Goal: Learn about a topic

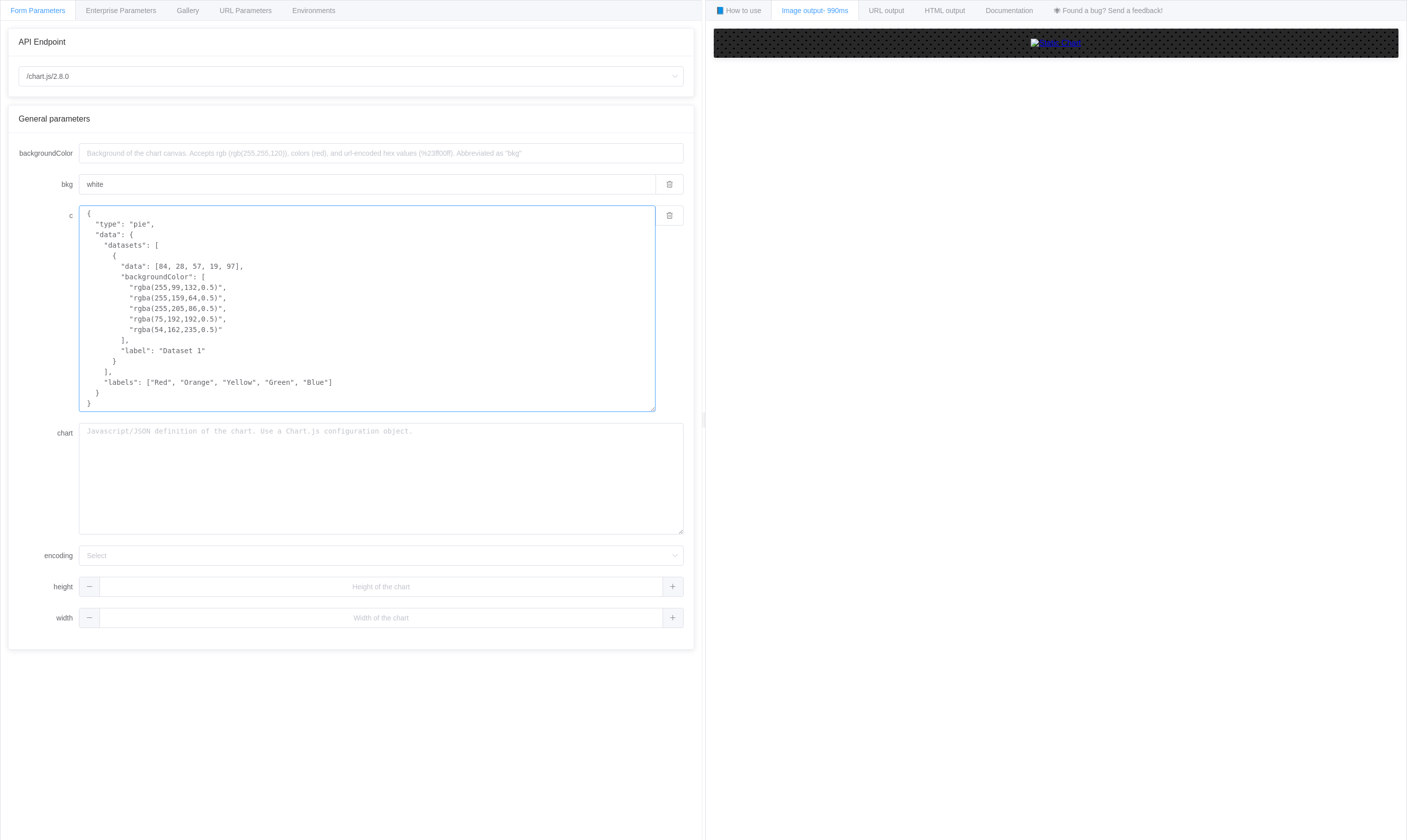
click at [267, 227] on textarea "{ "type": "pie", "data": { "datasets": [ { "data": [84, 28, 57, 19, 97], "backg…" at bounding box center [367, 308] width 576 height 207
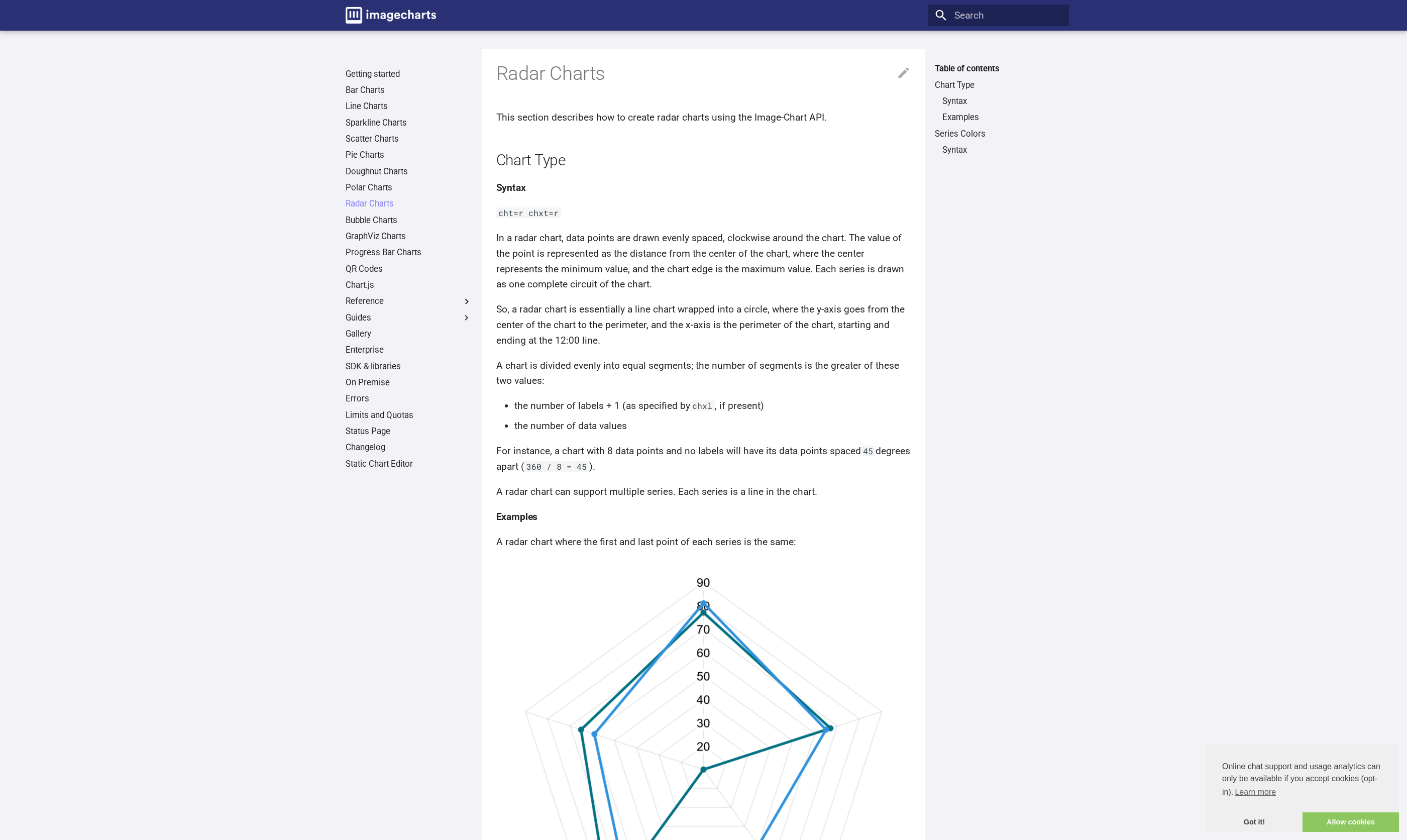
scroll to position [271, 0]
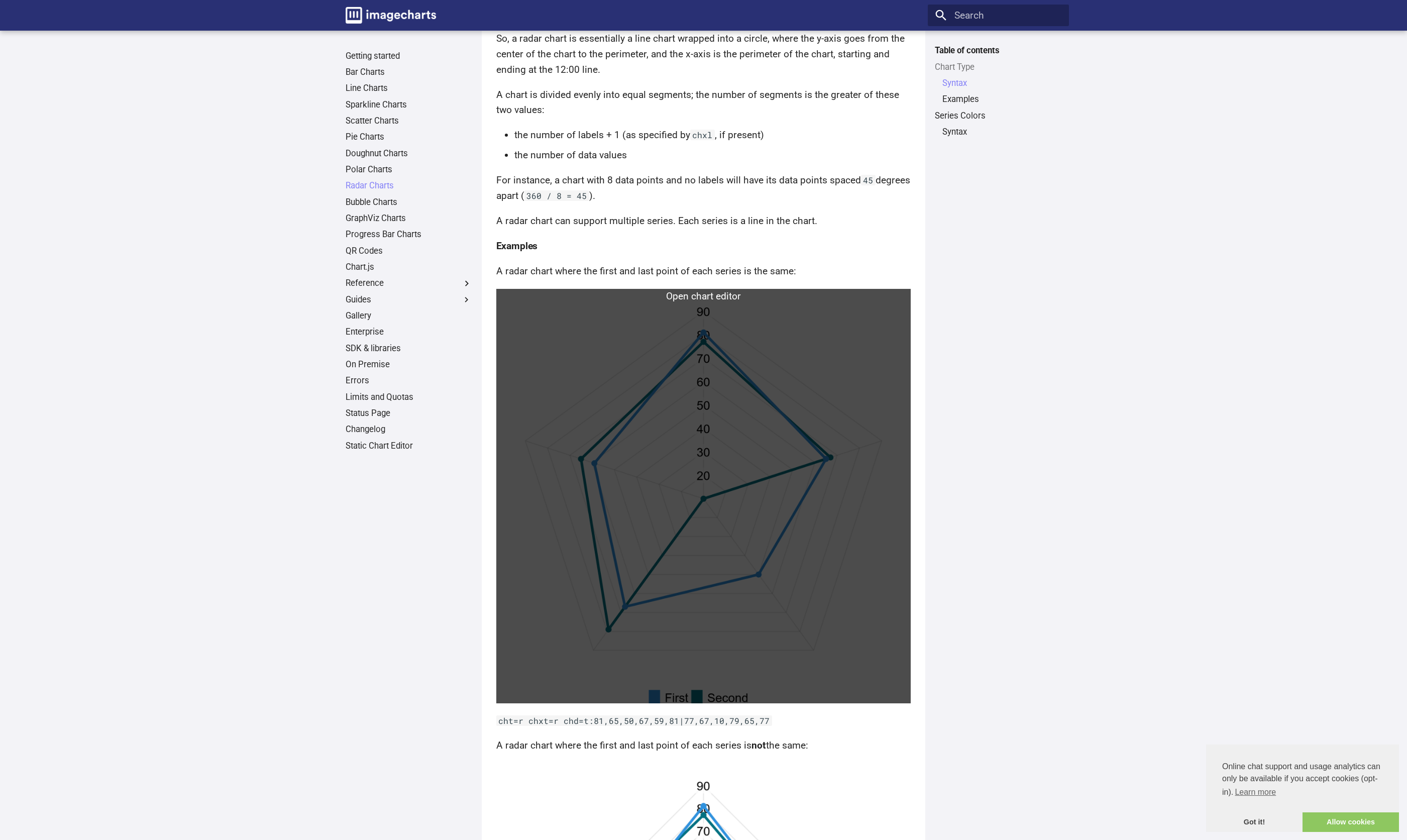
click at [679, 331] on link at bounding box center [703, 496] width 415 height 415
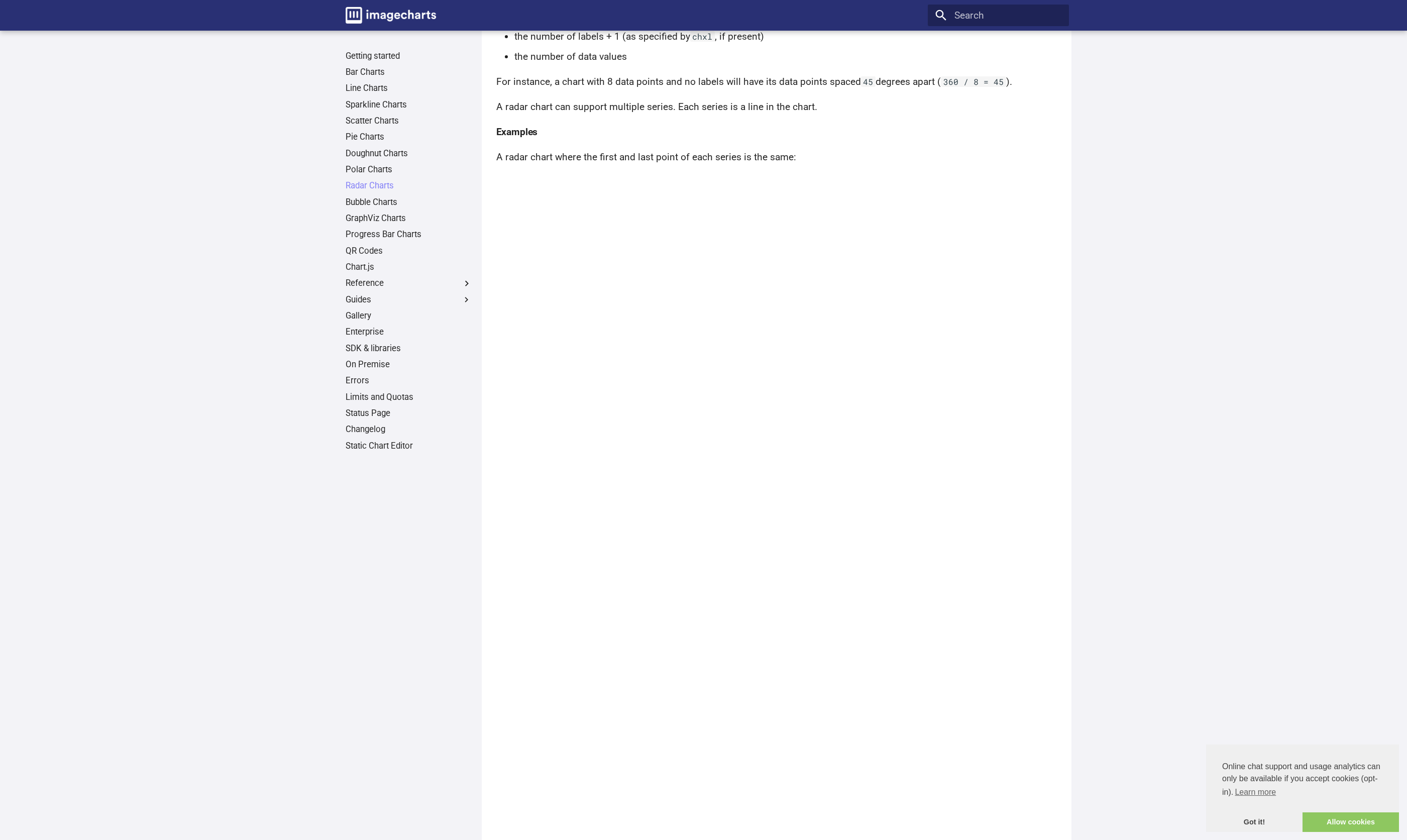
scroll to position [375, 0]
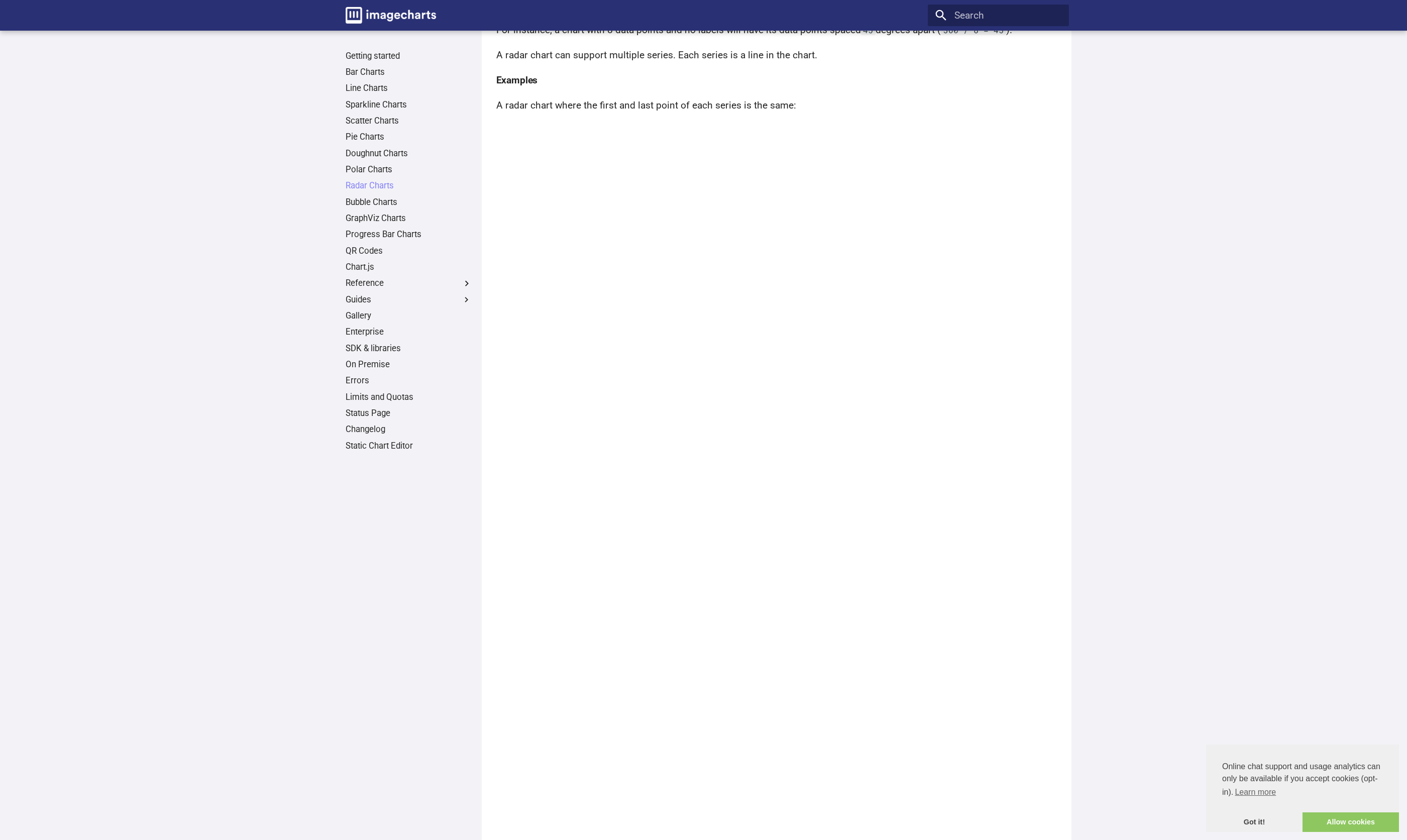
click at [1092, 267] on main "Getting started Bar Charts Line Charts Sparkline Charts Scatter Charts Pie Char…" at bounding box center [703, 775] width 1407 height 2239
